Goal: Transaction & Acquisition: Purchase product/service

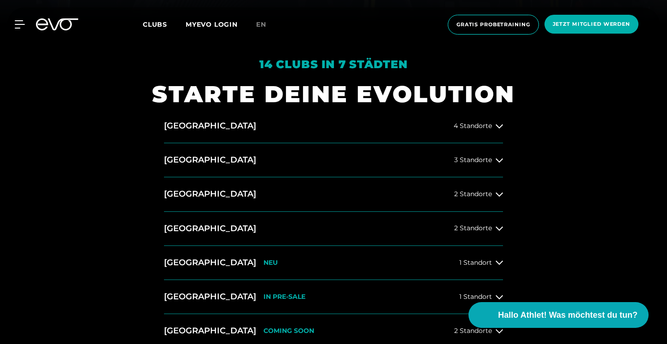
scroll to position [320, 0]
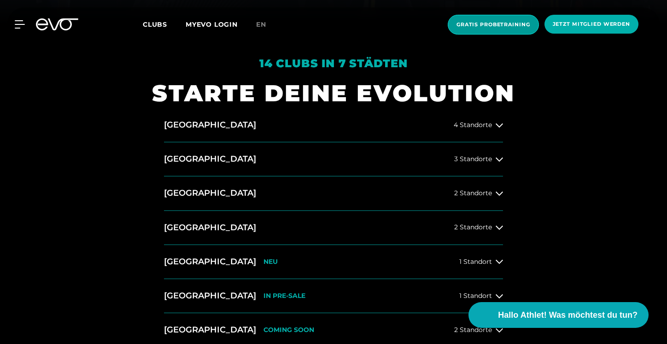
click at [506, 29] on span "Gratis Probetraining" at bounding box center [493, 25] width 91 height 20
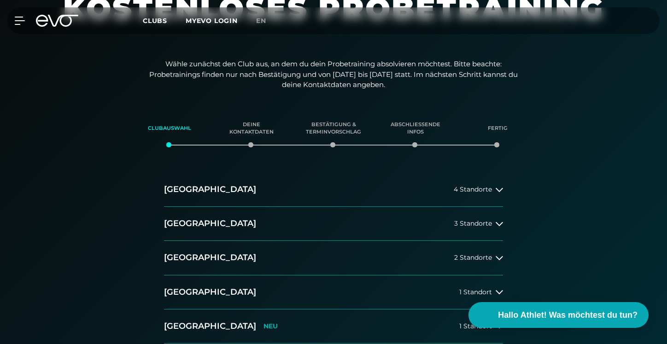
scroll to position [125, 0]
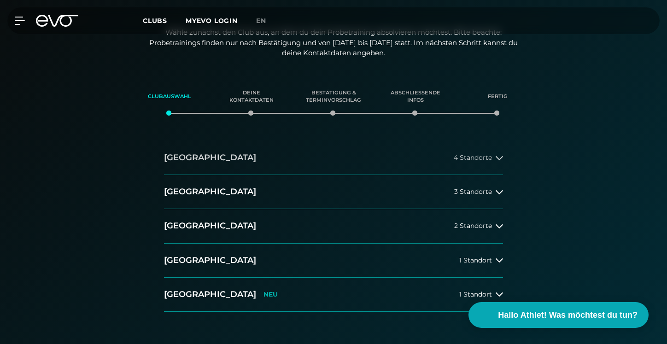
click at [296, 166] on button "Hamburg 4 Standorte" at bounding box center [333, 158] width 339 height 34
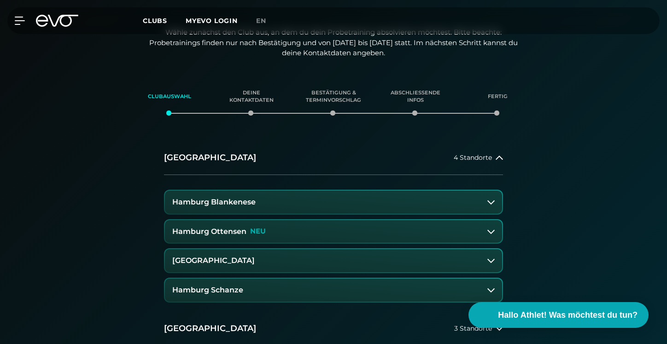
click at [253, 204] on h3 "Hamburg Blankenese" at bounding box center [213, 202] width 83 height 8
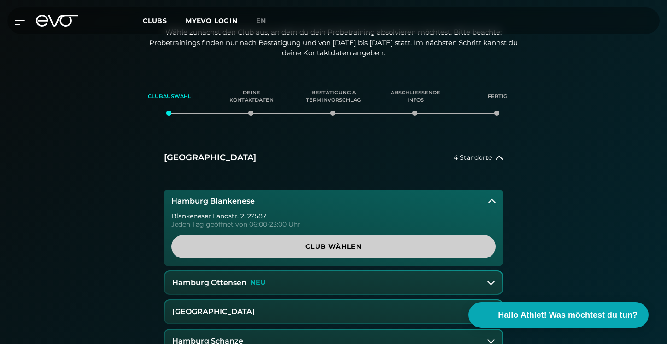
click at [256, 245] on span "Club wählen" at bounding box center [334, 247] width 280 height 10
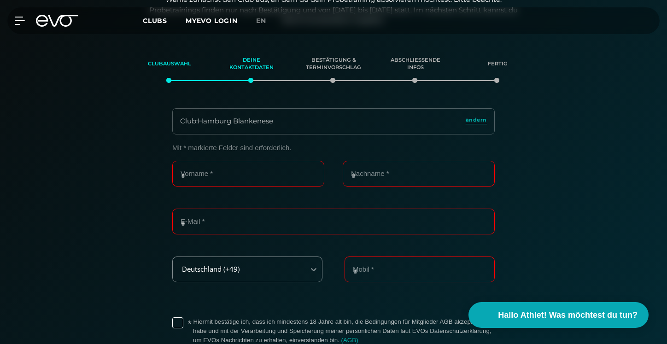
scroll to position [158, 0]
click at [236, 170] on input "Vorname *" at bounding box center [248, 173] width 152 height 26
type input "******"
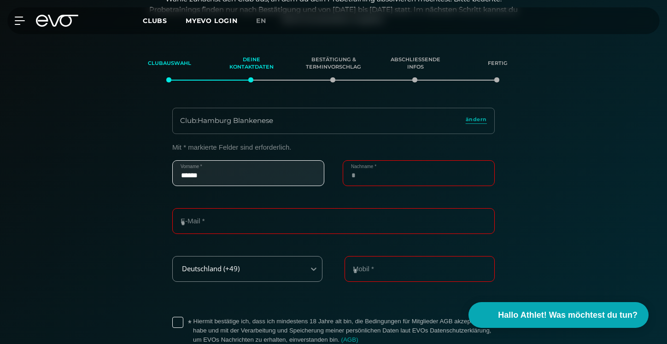
type input "******"
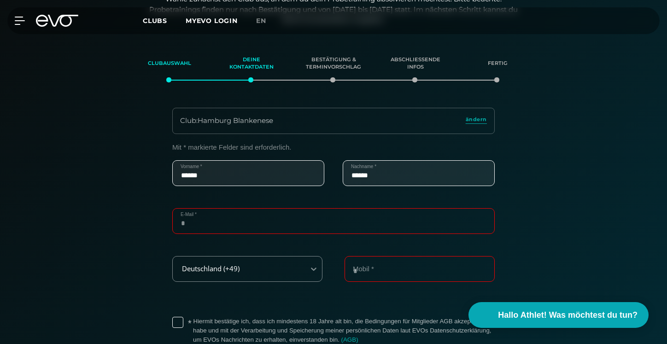
type input "**********"
click at [236, 224] on input "**********" at bounding box center [333, 221] width 323 height 26
type input "**********"
click at [394, 266] on input "**********" at bounding box center [420, 269] width 150 height 26
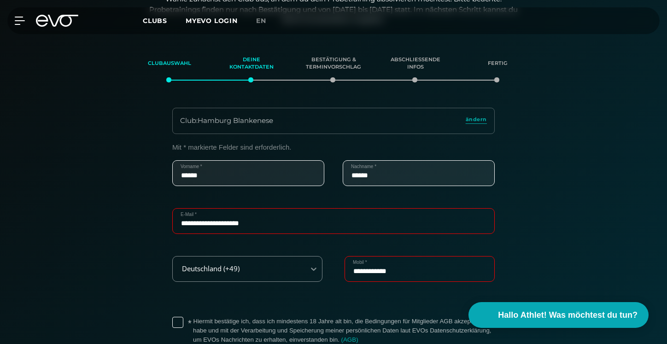
click at [391, 274] on input "**********" at bounding box center [420, 269] width 150 height 26
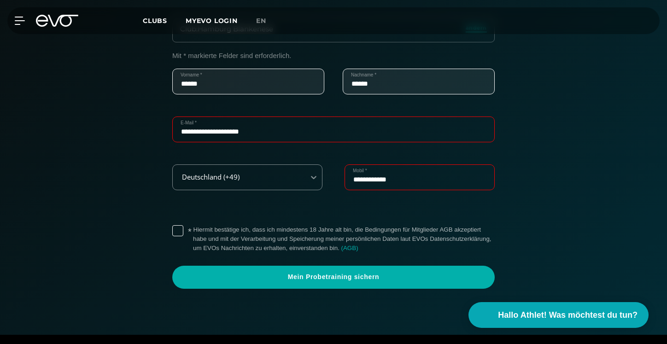
scroll to position [254, 0]
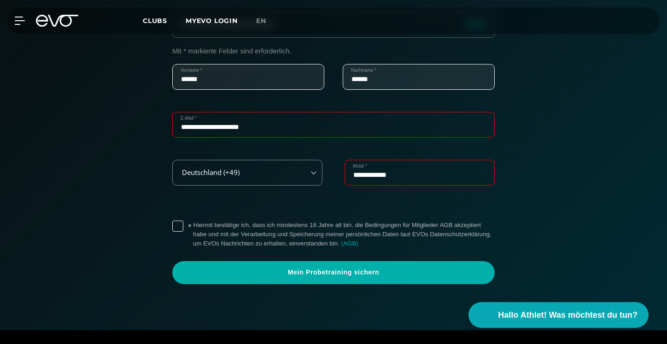
type input "**********"
click at [193, 224] on label "* Hiermit bestätige ich, dass ich mindestens 18 Jahre alt bin, die Bedingungen …" at bounding box center [344, 235] width 302 height 28
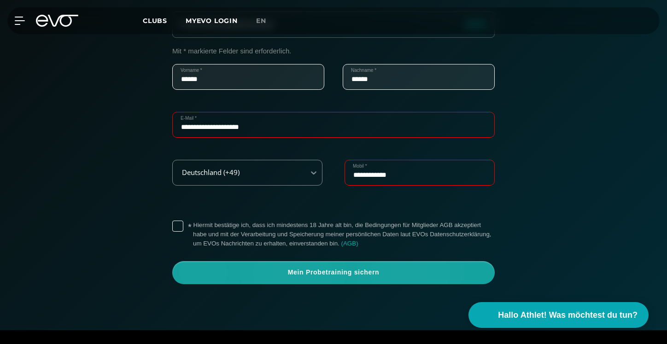
click at [241, 278] on span "Mein Probetraining sichern" at bounding box center [333, 272] width 323 height 23
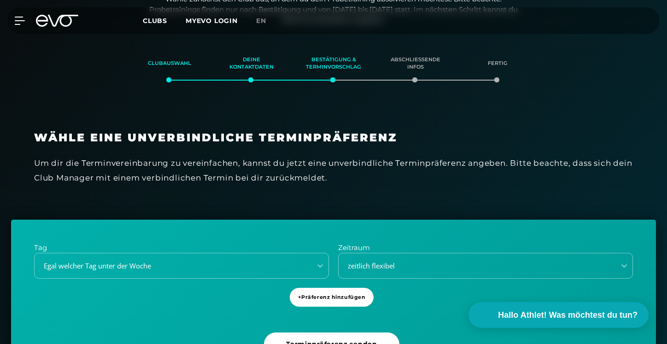
scroll to position [200, 0]
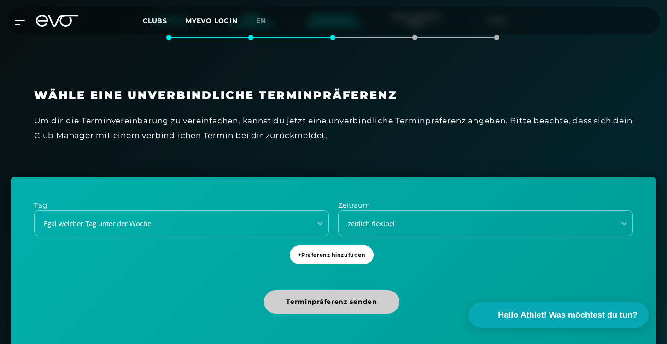
click at [316, 299] on span "Terminpräferenz senden" at bounding box center [331, 302] width 91 height 10
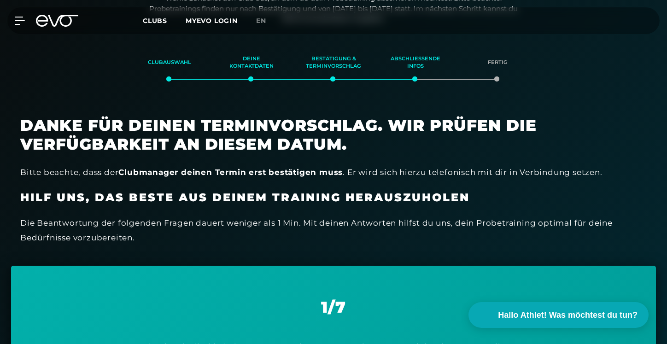
scroll to position [158, 0]
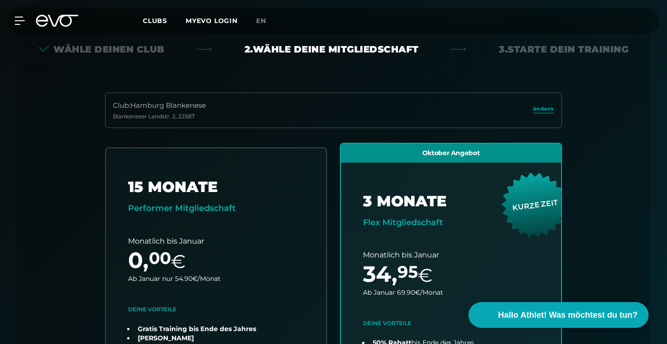
scroll to position [179, 0]
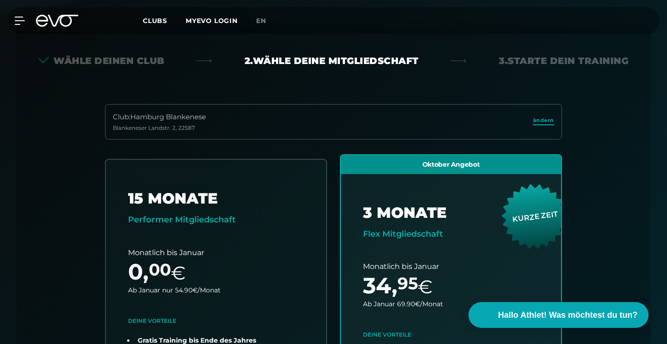
click at [543, 123] on span "ändern" at bounding box center [543, 121] width 21 height 8
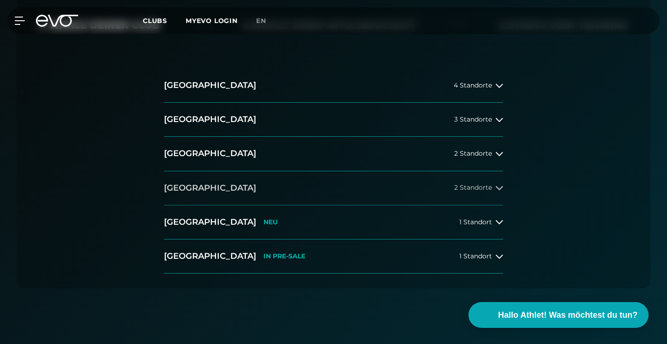
scroll to position [209, 0]
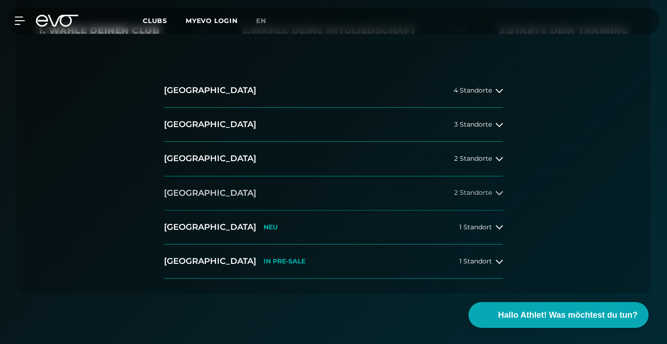
click at [473, 194] on span "2 Standorte" at bounding box center [473, 192] width 38 height 7
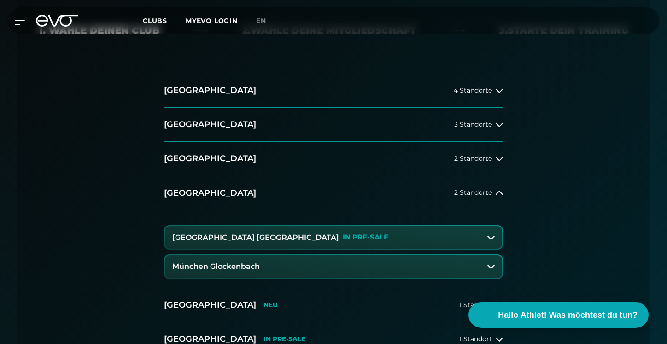
click at [353, 239] on button "München Maxvorstadt IN PRE-SALE" at bounding box center [333, 237] width 337 height 23
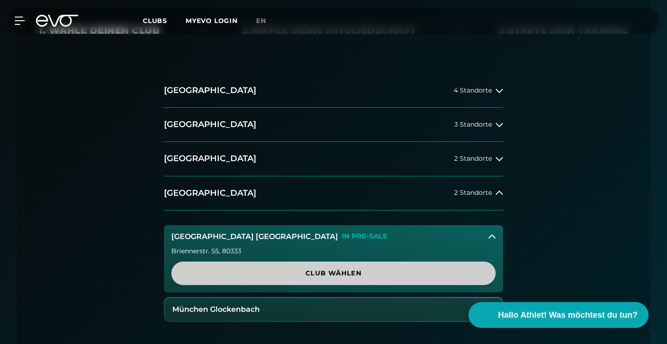
click at [351, 266] on span "Club wählen" at bounding box center [333, 274] width 324 height 24
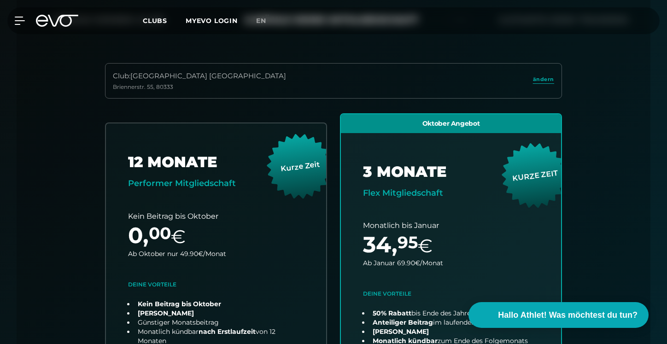
scroll to position [220, 0]
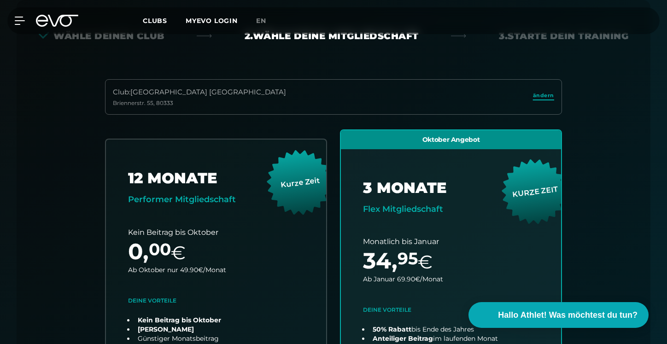
click at [535, 96] on span "ändern" at bounding box center [543, 96] width 21 height 8
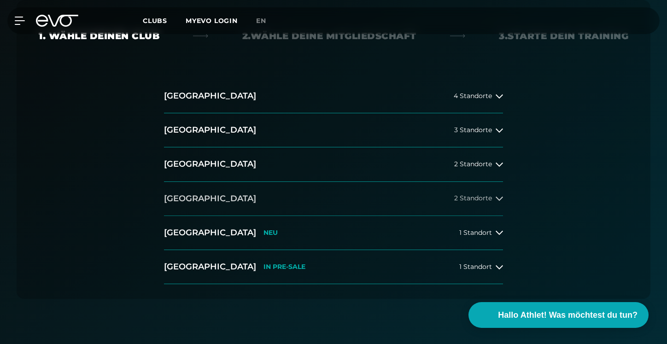
click at [457, 203] on button "München 2 Standorte" at bounding box center [333, 199] width 339 height 34
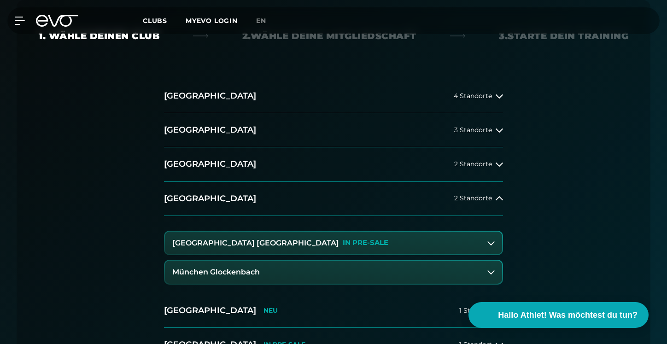
click at [297, 270] on button "München Glockenbach" at bounding box center [333, 272] width 337 height 23
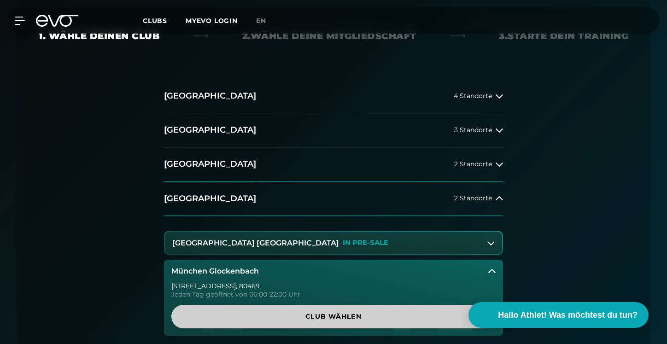
click at [296, 314] on span "Club wählen" at bounding box center [334, 317] width 280 height 10
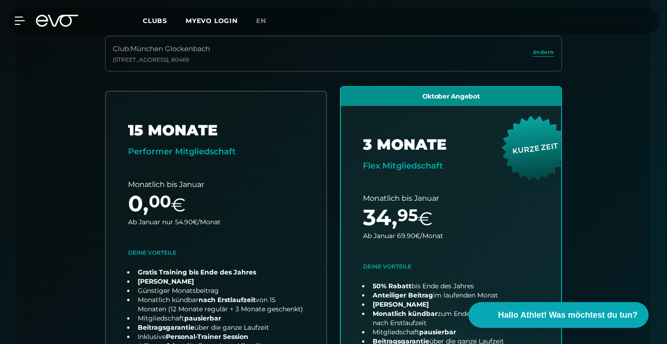
scroll to position [240, 0]
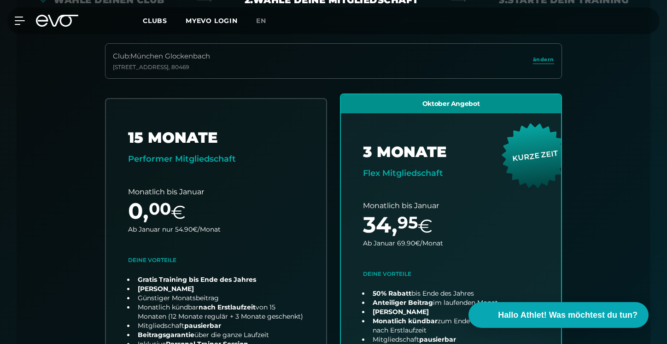
click at [59, 16] on icon at bounding box center [63, 21] width 30 height 12
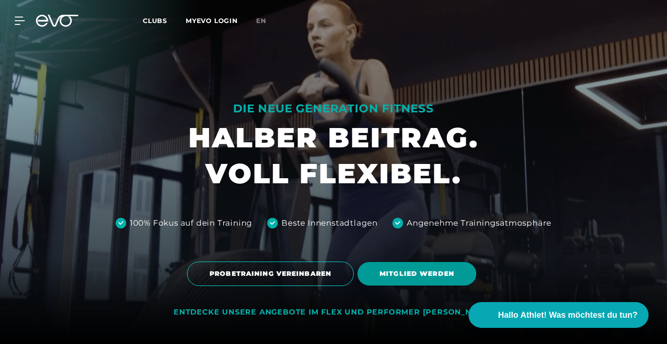
click at [430, 269] on span "MITGLIED WERDEN" at bounding box center [417, 274] width 75 height 10
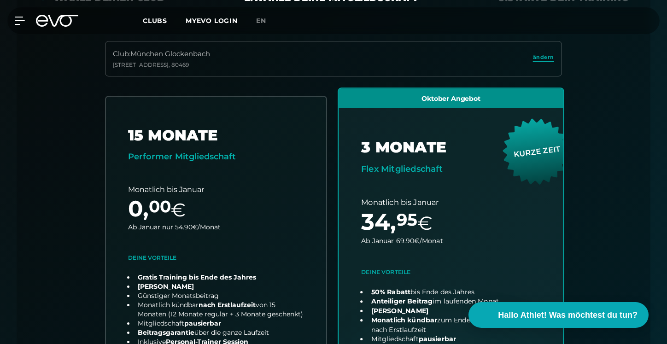
scroll to position [228, 0]
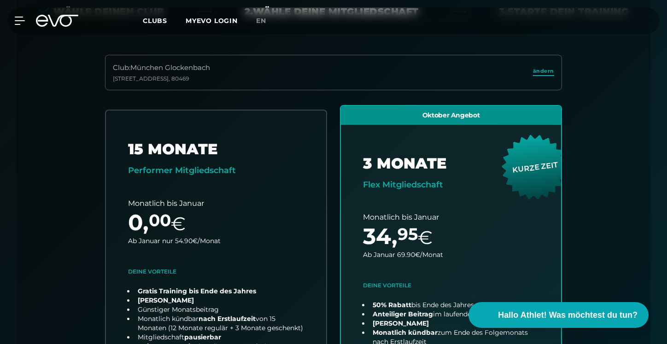
click at [547, 71] on span "ändern" at bounding box center [543, 71] width 21 height 8
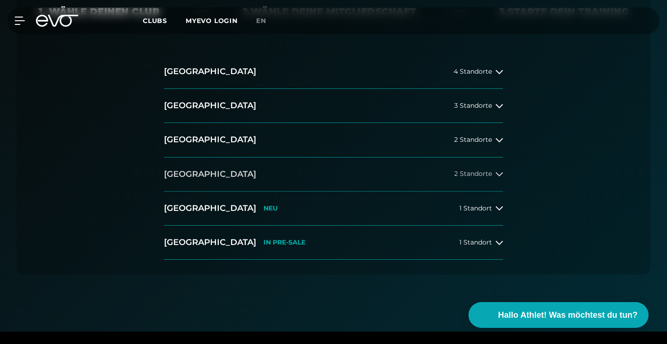
click at [485, 166] on button "München 2 Standorte" at bounding box center [333, 175] width 339 height 34
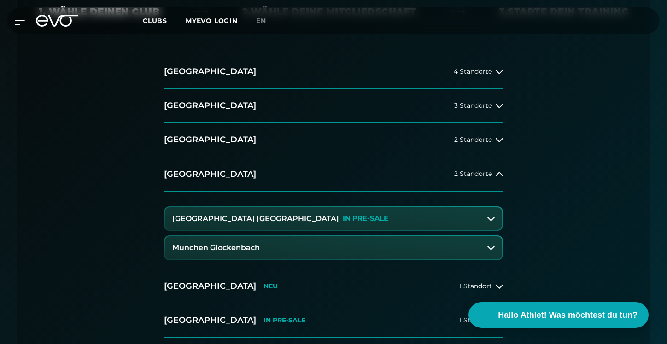
click at [331, 223] on button "München Maxvorstadt IN PRE-SALE" at bounding box center [333, 218] width 337 height 23
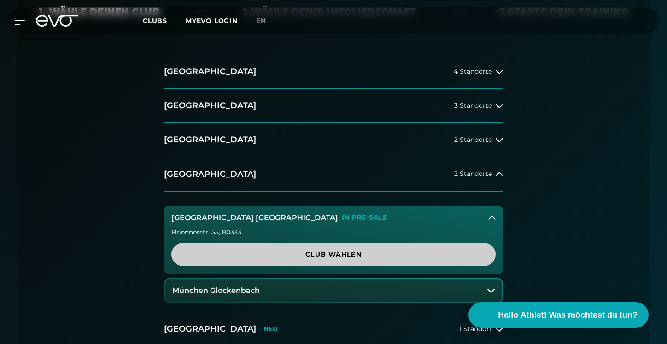
click at [325, 253] on span "Club wählen" at bounding box center [334, 255] width 280 height 10
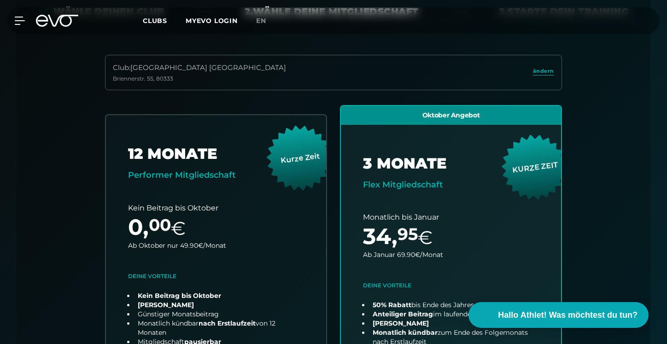
scroll to position [204, 0]
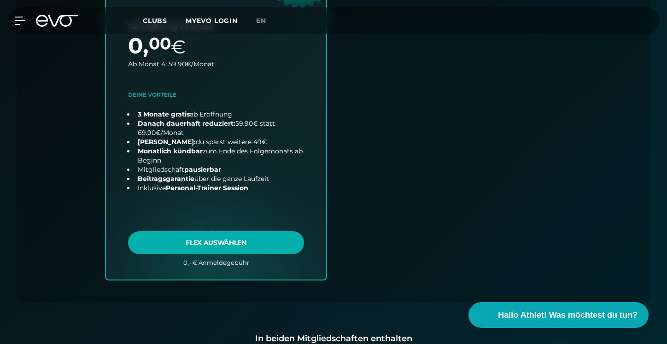
scroll to position [442, 0]
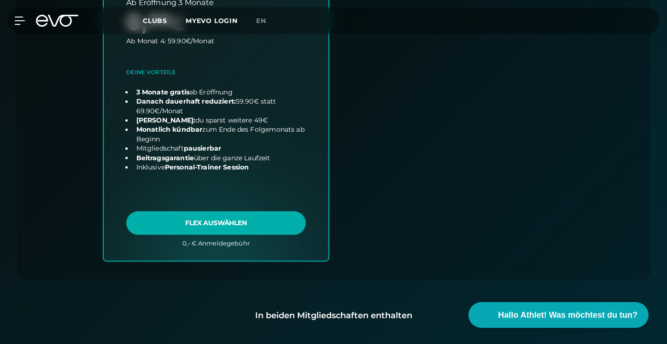
click at [275, 222] on link "choose plan" at bounding box center [216, 74] width 225 height 372
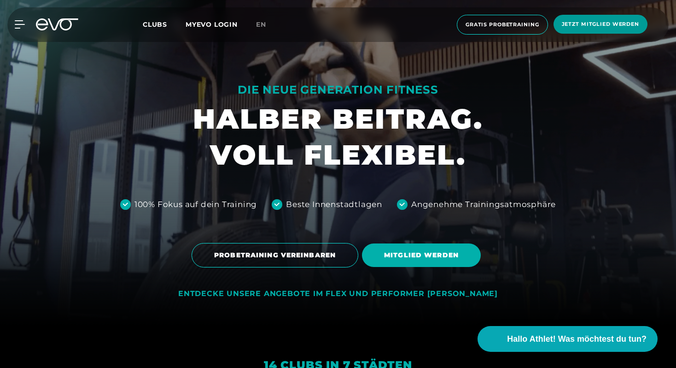
click at [614, 29] on span "Jetzt Mitglied werden" at bounding box center [601, 24] width 94 height 19
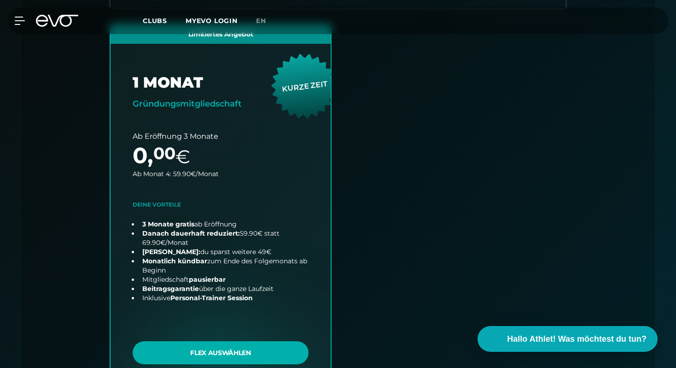
scroll to position [361, 0]
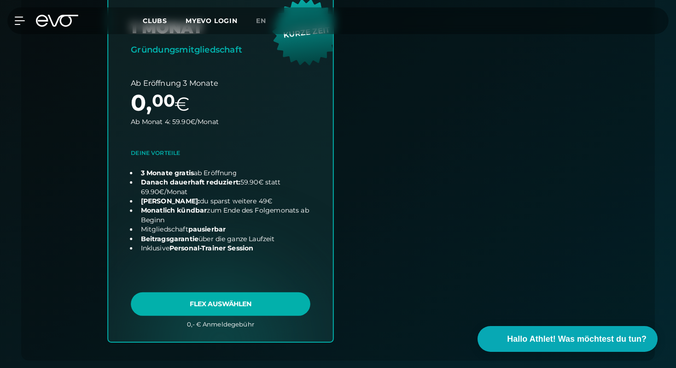
click at [229, 303] on link "choose plan" at bounding box center [220, 155] width 225 height 372
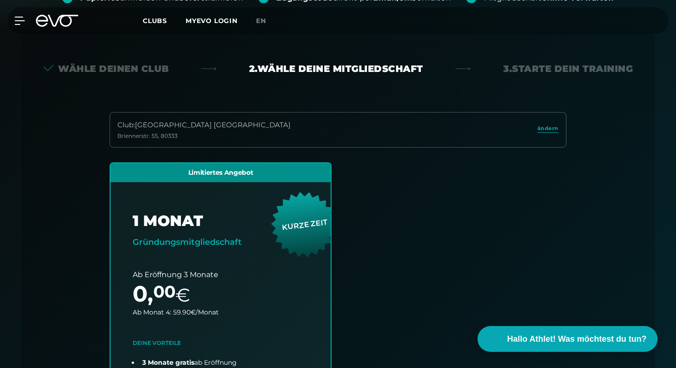
scroll to position [183, 0]
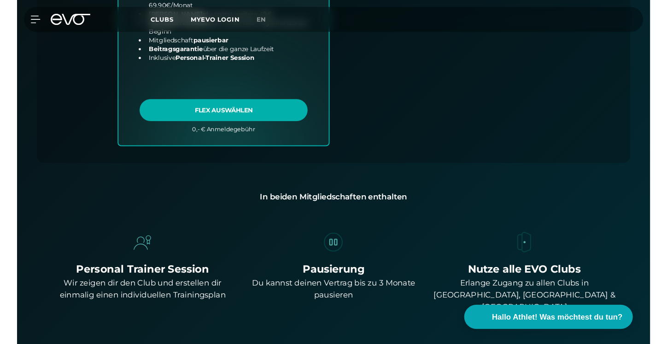
scroll to position [506, 0]
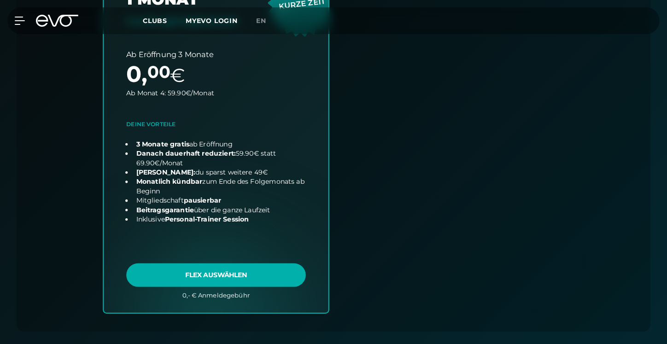
scroll to position [454, 0]
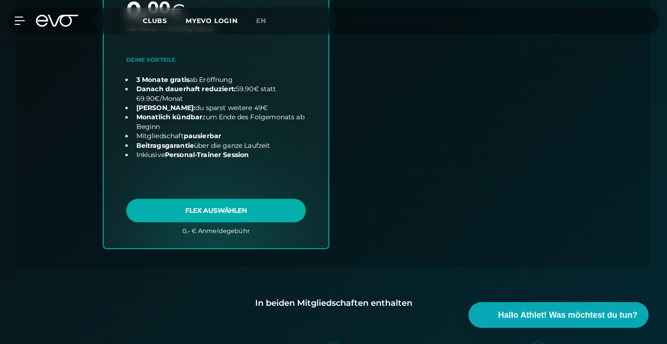
click at [196, 204] on link "choose plan" at bounding box center [216, 62] width 225 height 372
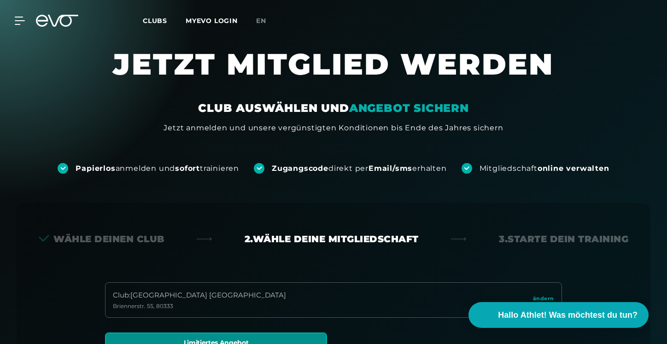
scroll to position [0, 0]
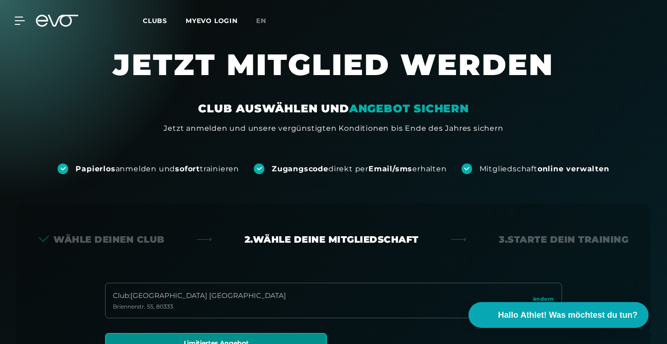
click at [54, 26] on icon at bounding box center [63, 21] width 30 height 12
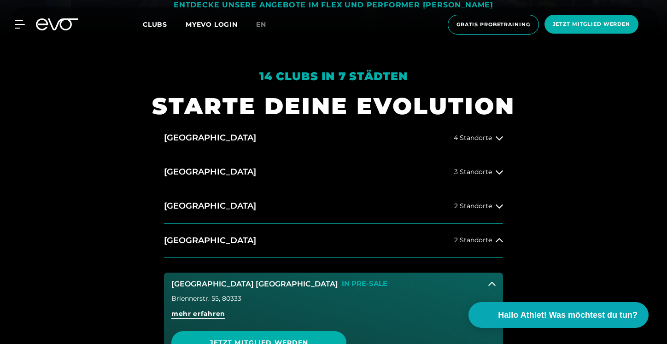
scroll to position [330, 0]
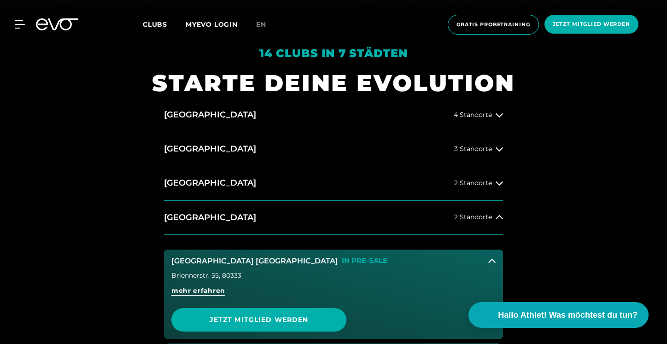
click at [496, 259] on button "München Maxvorstadt IN PRE-SALE" at bounding box center [333, 261] width 339 height 23
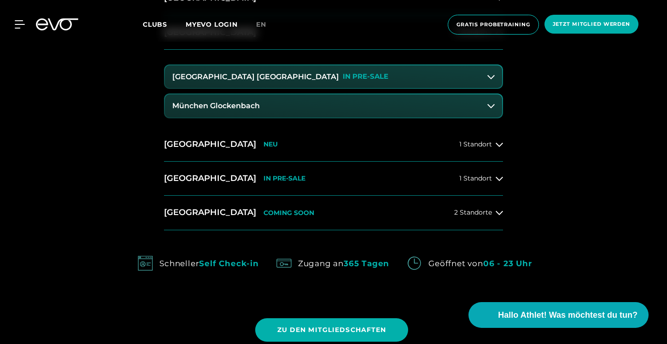
scroll to position [540, 0]
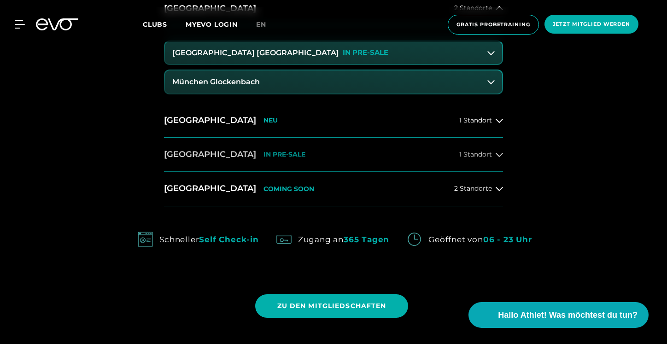
click at [470, 161] on button "Dresden IN PRE-SALE 1 Standort" at bounding box center [333, 155] width 339 height 34
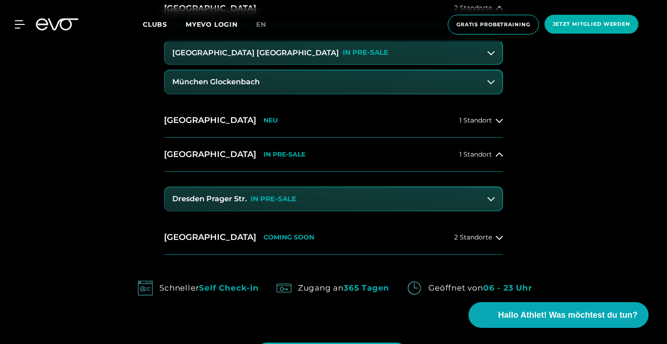
click at [332, 207] on button "Dresden Prager Str. IN PRE-SALE" at bounding box center [333, 199] width 337 height 23
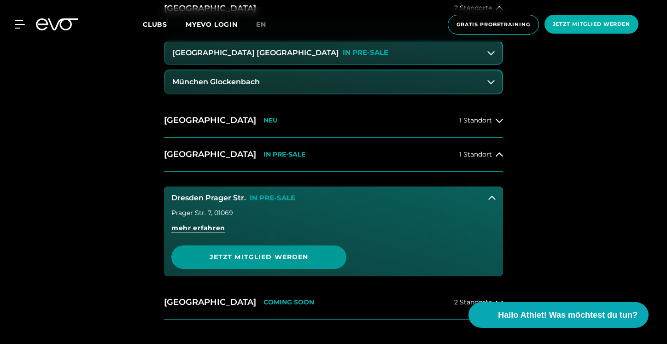
click at [287, 254] on span "Jetzt Mitglied werden" at bounding box center [259, 258] width 131 height 10
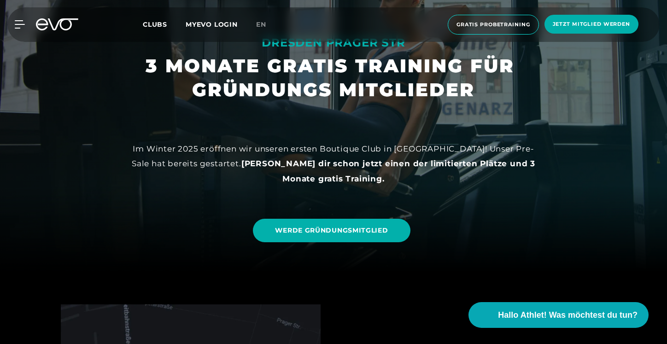
scroll to position [73, 0]
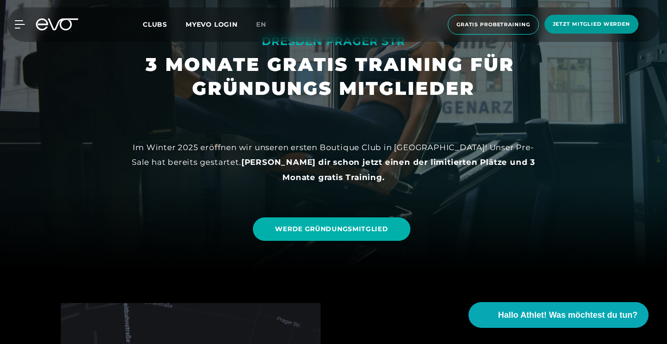
click at [568, 24] on span "Jetzt Mitglied werden" at bounding box center [591, 24] width 77 height 8
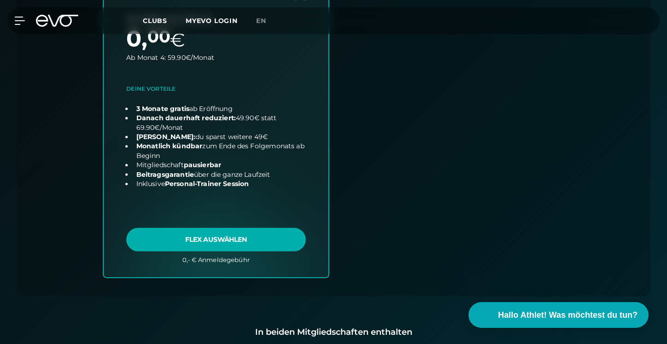
scroll to position [428, 0]
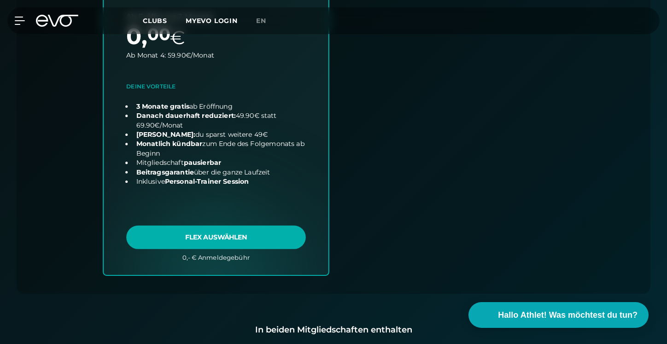
click at [259, 233] on link "choose plan" at bounding box center [216, 89] width 225 height 372
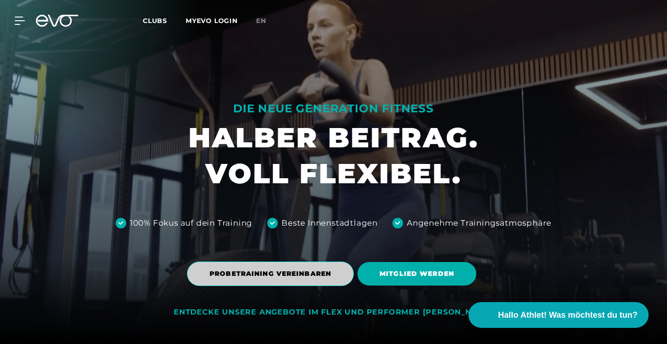
click at [301, 265] on span "PROBETRAINING VEREINBAREN" at bounding box center [270, 274] width 167 height 24
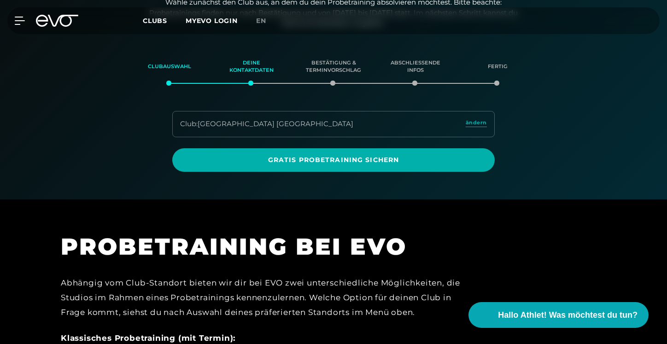
scroll to position [158, 0]
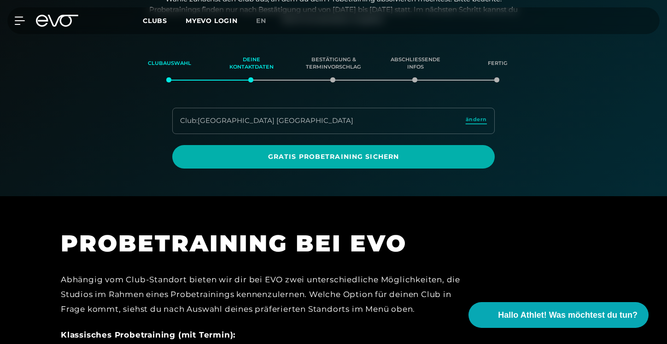
click at [475, 120] on span "ändern" at bounding box center [476, 120] width 21 height 8
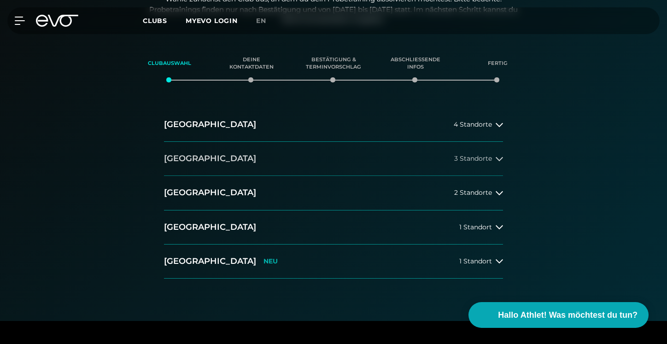
click at [471, 157] on span "3 Standorte" at bounding box center [473, 158] width 38 height 7
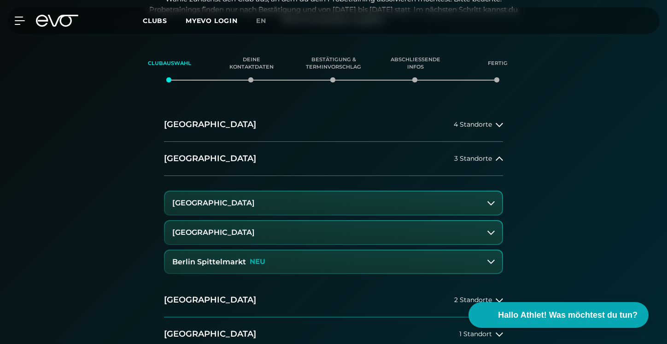
click at [389, 203] on button "[GEOGRAPHIC_DATA]" at bounding box center [333, 203] width 337 height 23
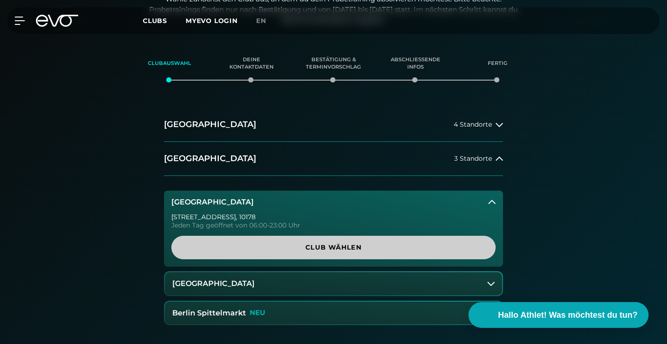
click at [354, 256] on span "Club wählen" at bounding box center [333, 248] width 324 height 24
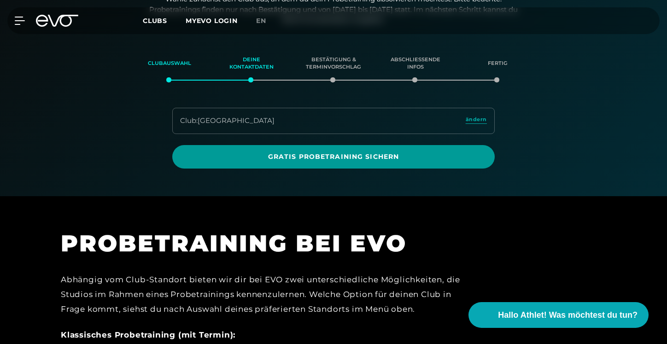
click at [384, 160] on span "Gratis Probetraining sichern" at bounding box center [333, 157] width 278 height 10
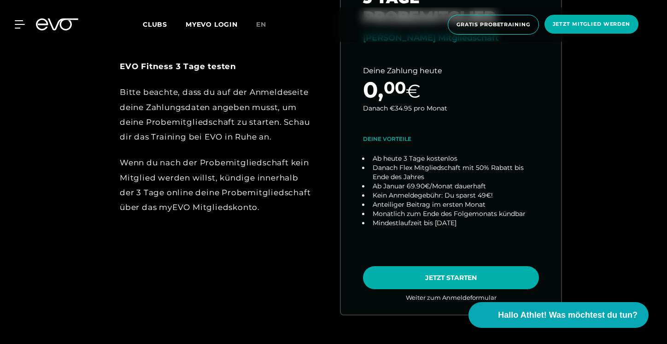
scroll to position [559, 0]
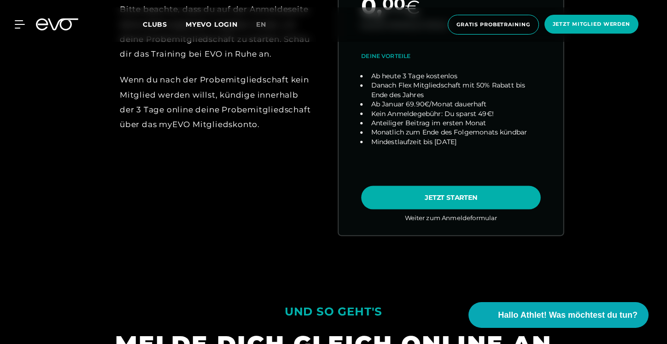
click at [460, 193] on link "choose plan" at bounding box center [451, 54] width 225 height 362
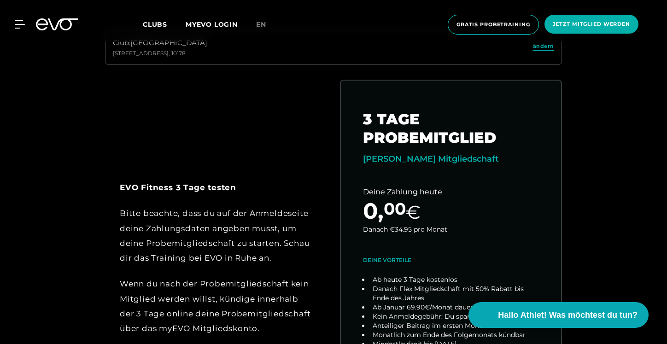
scroll to position [344, 0]
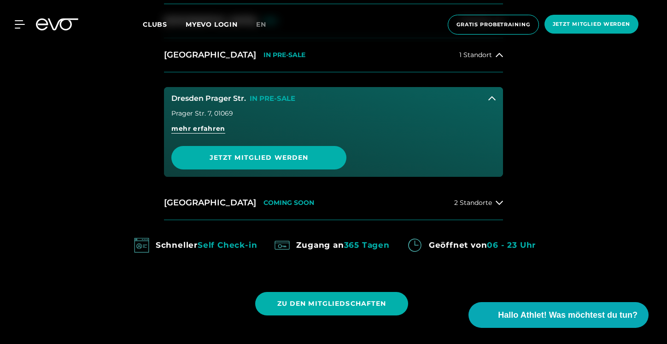
scroll to position [567, 0]
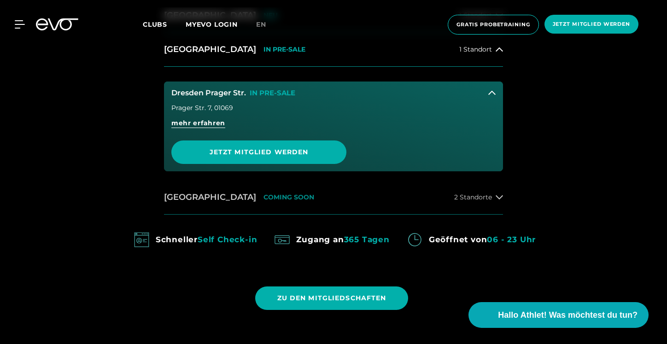
click at [468, 199] on span "2 Standorte" at bounding box center [473, 197] width 38 height 7
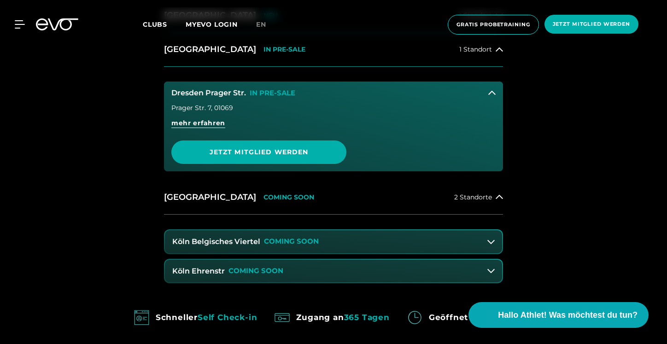
click at [355, 243] on button "Köln Belgisches Viertel COMING SOON" at bounding box center [333, 241] width 337 height 23
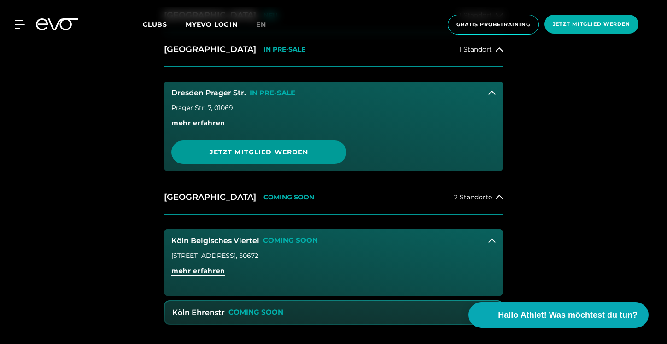
click at [278, 155] on span "Jetzt Mitglied werden" at bounding box center [259, 152] width 131 height 10
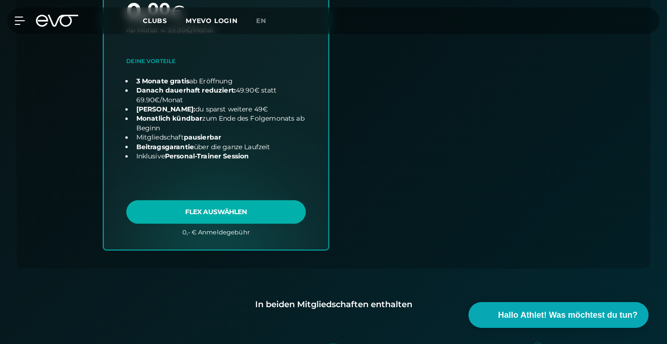
scroll to position [455, 0]
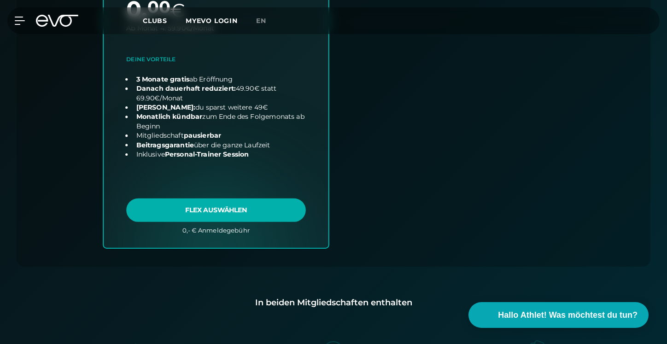
click at [228, 209] on link "choose plan" at bounding box center [216, 62] width 225 height 372
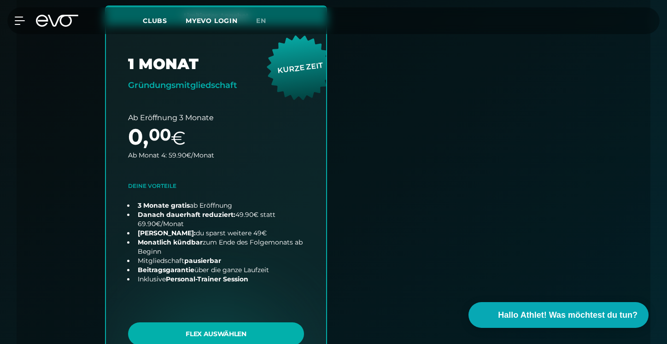
scroll to position [385, 0]
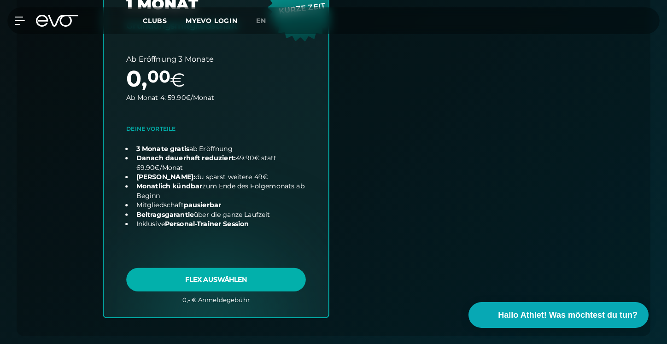
click at [212, 278] on link "choose plan" at bounding box center [216, 131] width 225 height 372
